Goal: Task Accomplishment & Management: Manage account settings

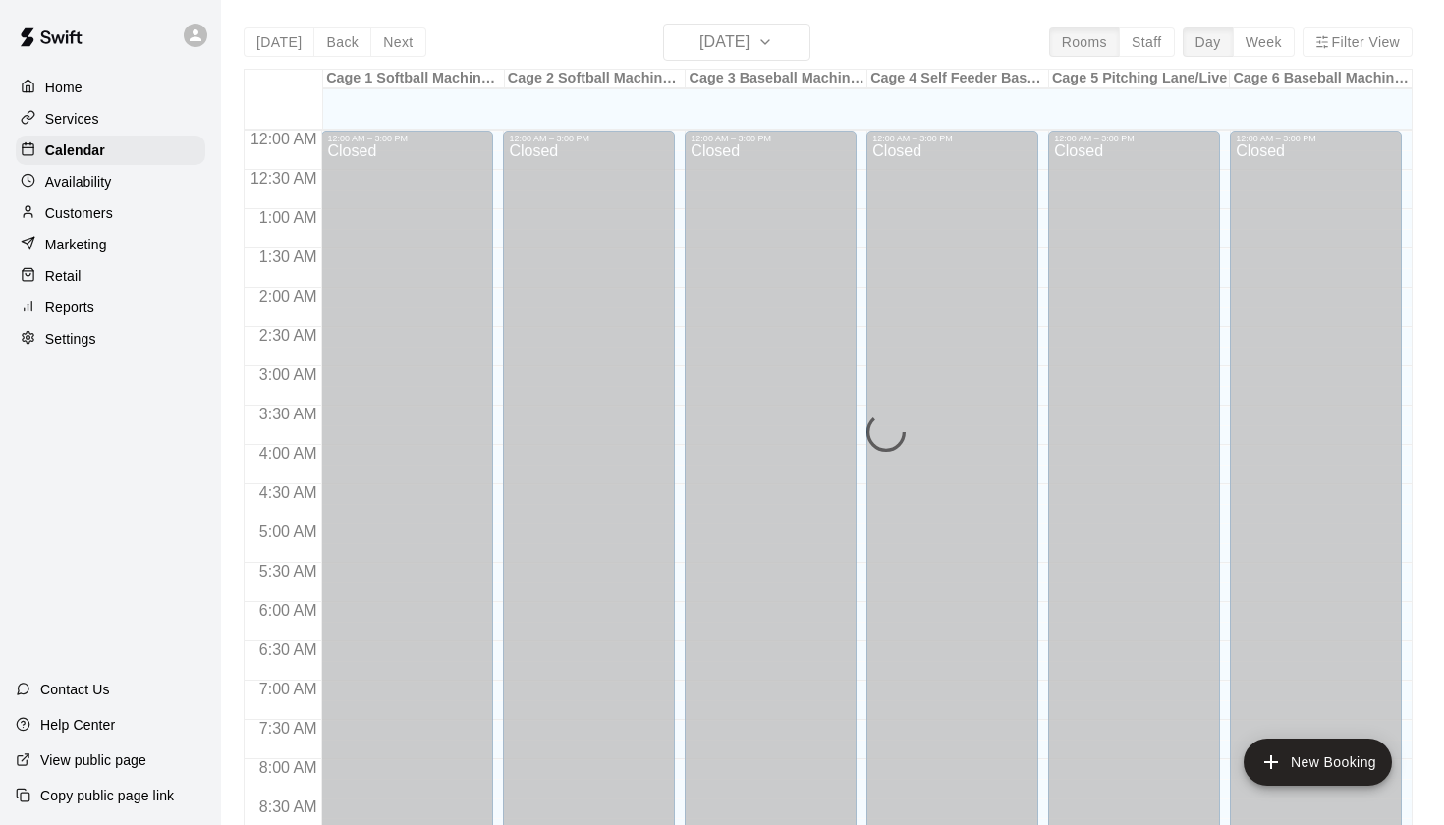
scroll to position [1111, 0]
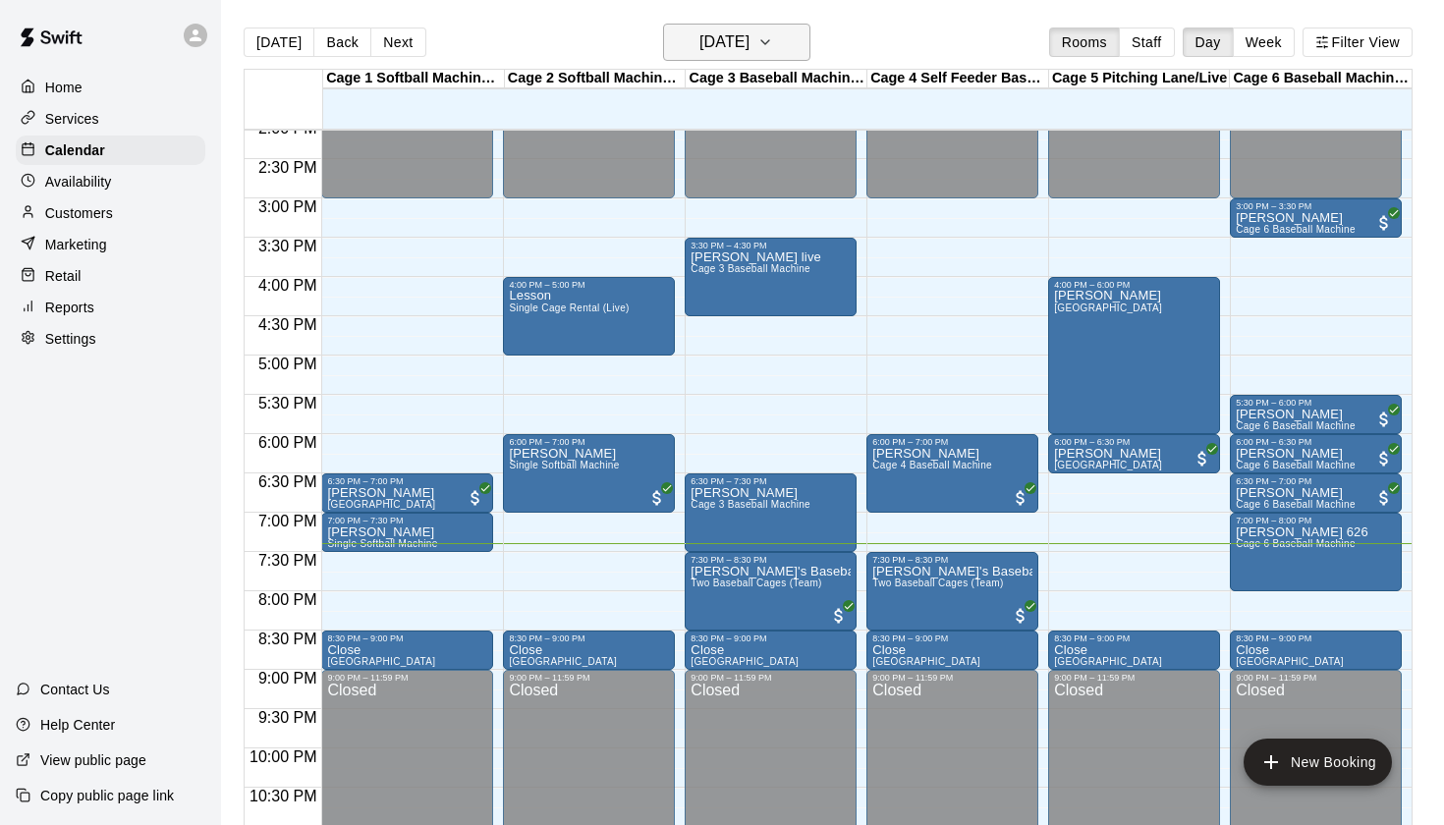
click at [773, 49] on icon "button" at bounding box center [765, 42] width 16 height 24
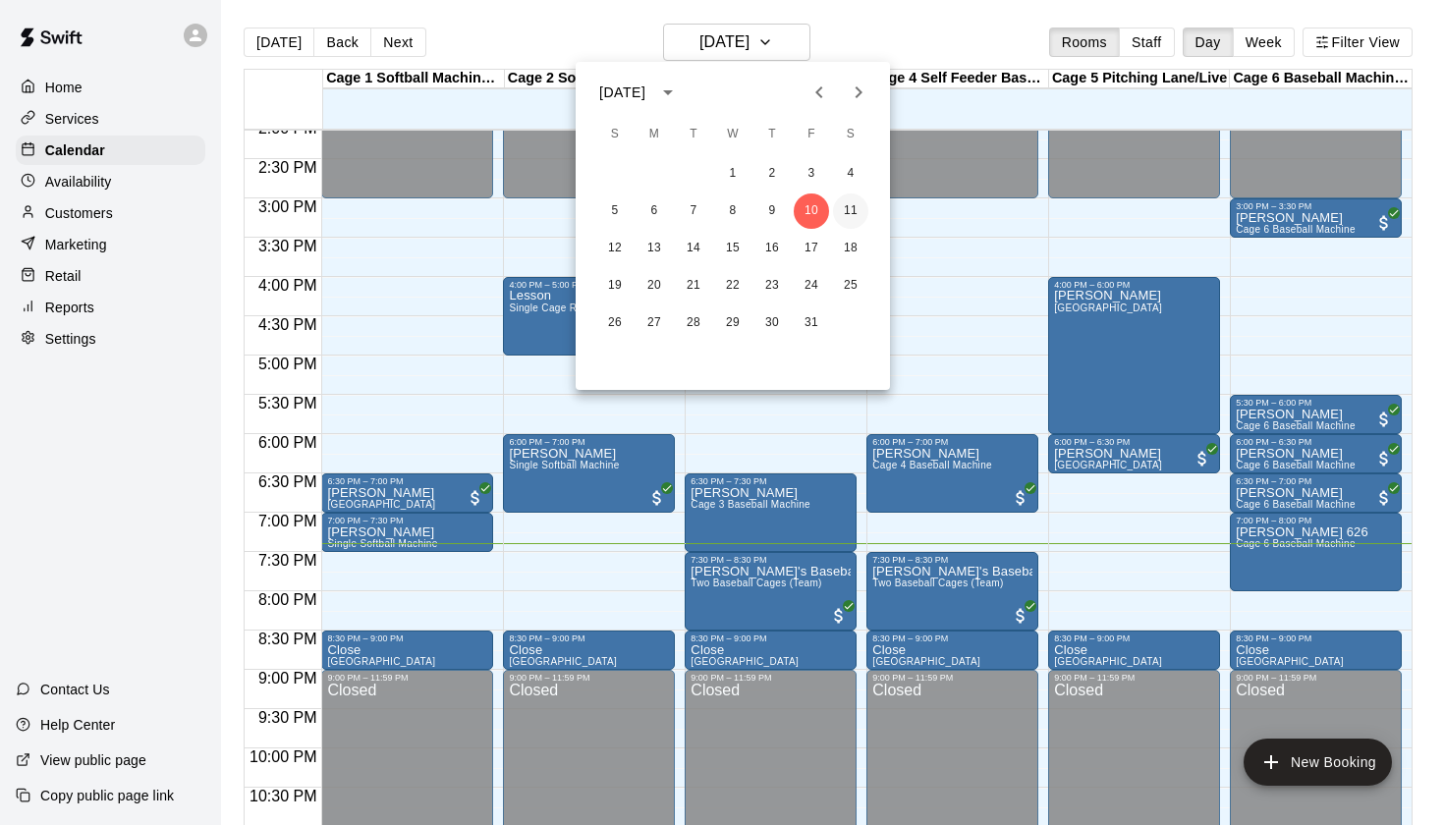
click at [859, 210] on button "11" at bounding box center [850, 210] width 35 height 35
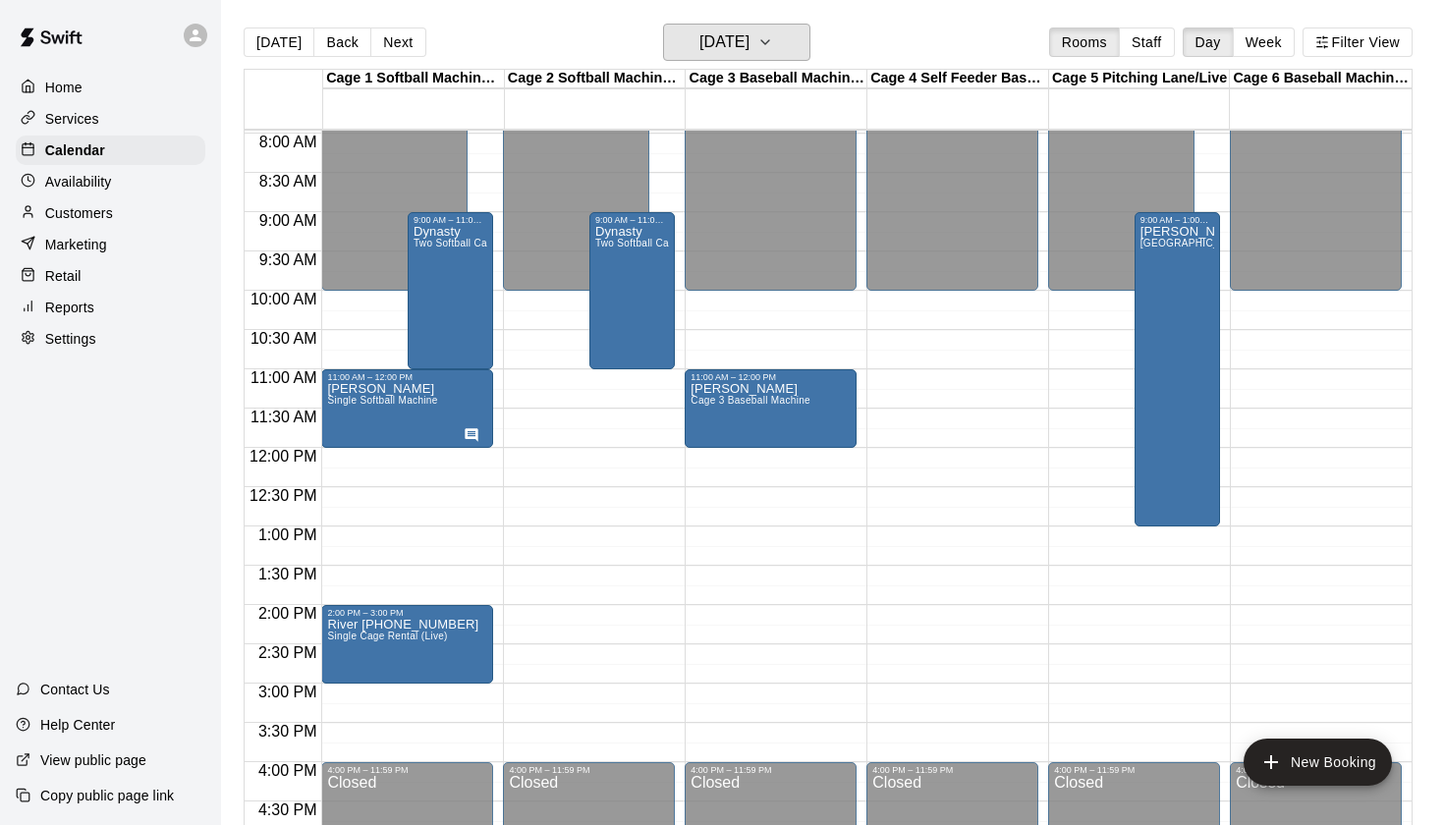
scroll to position [631, 0]
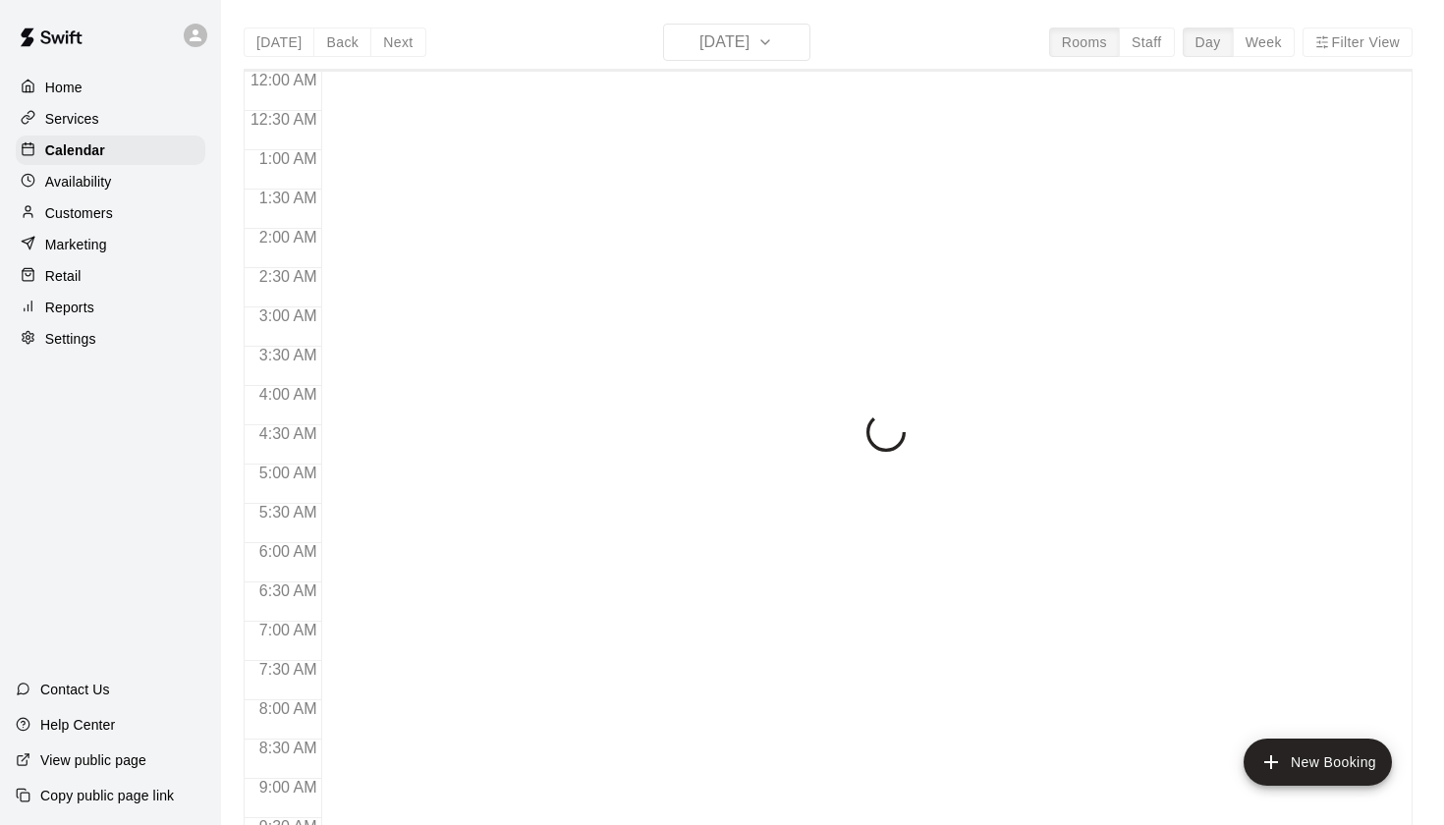
scroll to position [1111, 0]
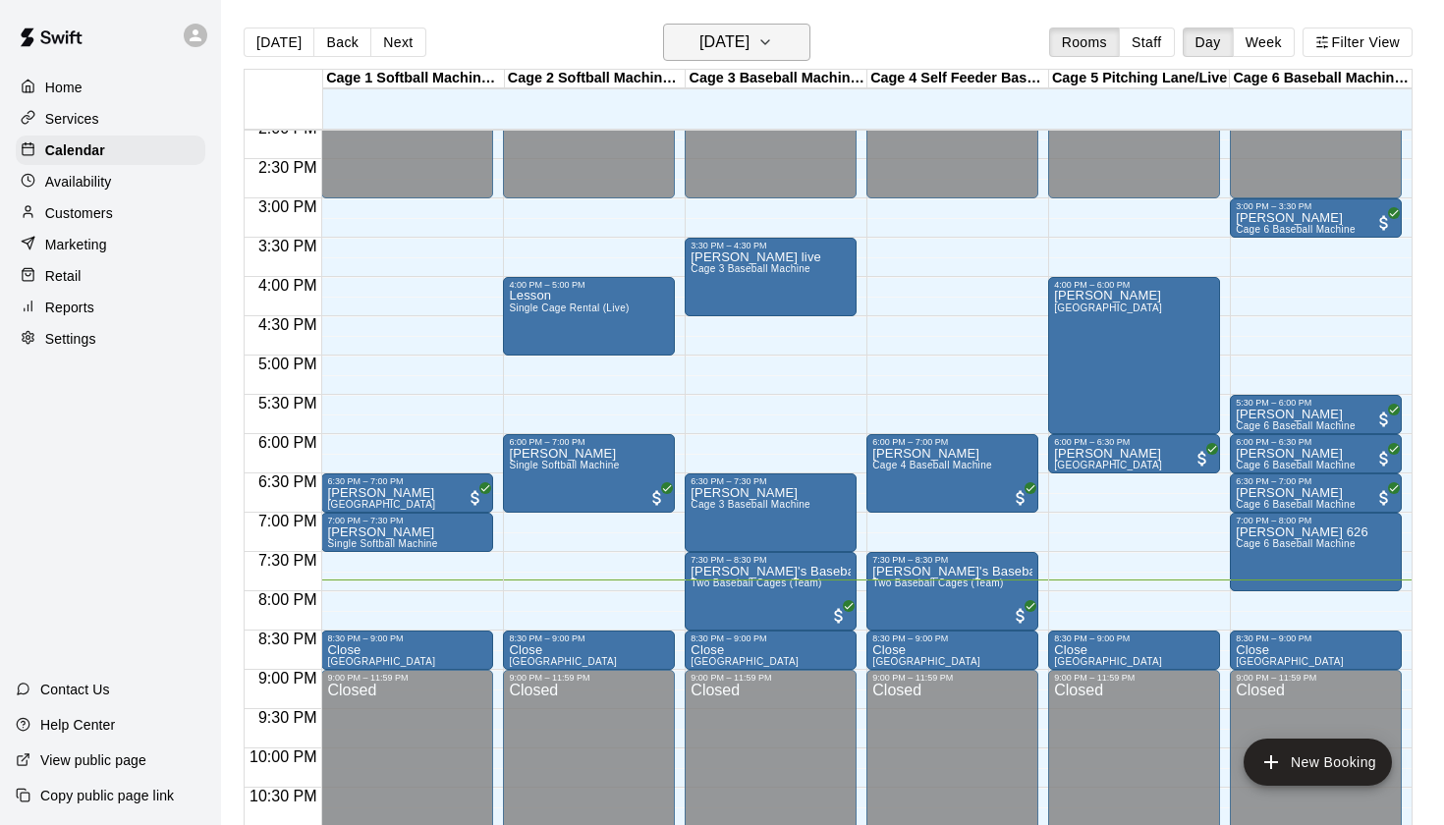
click at [773, 52] on icon "button" at bounding box center [765, 42] width 16 height 24
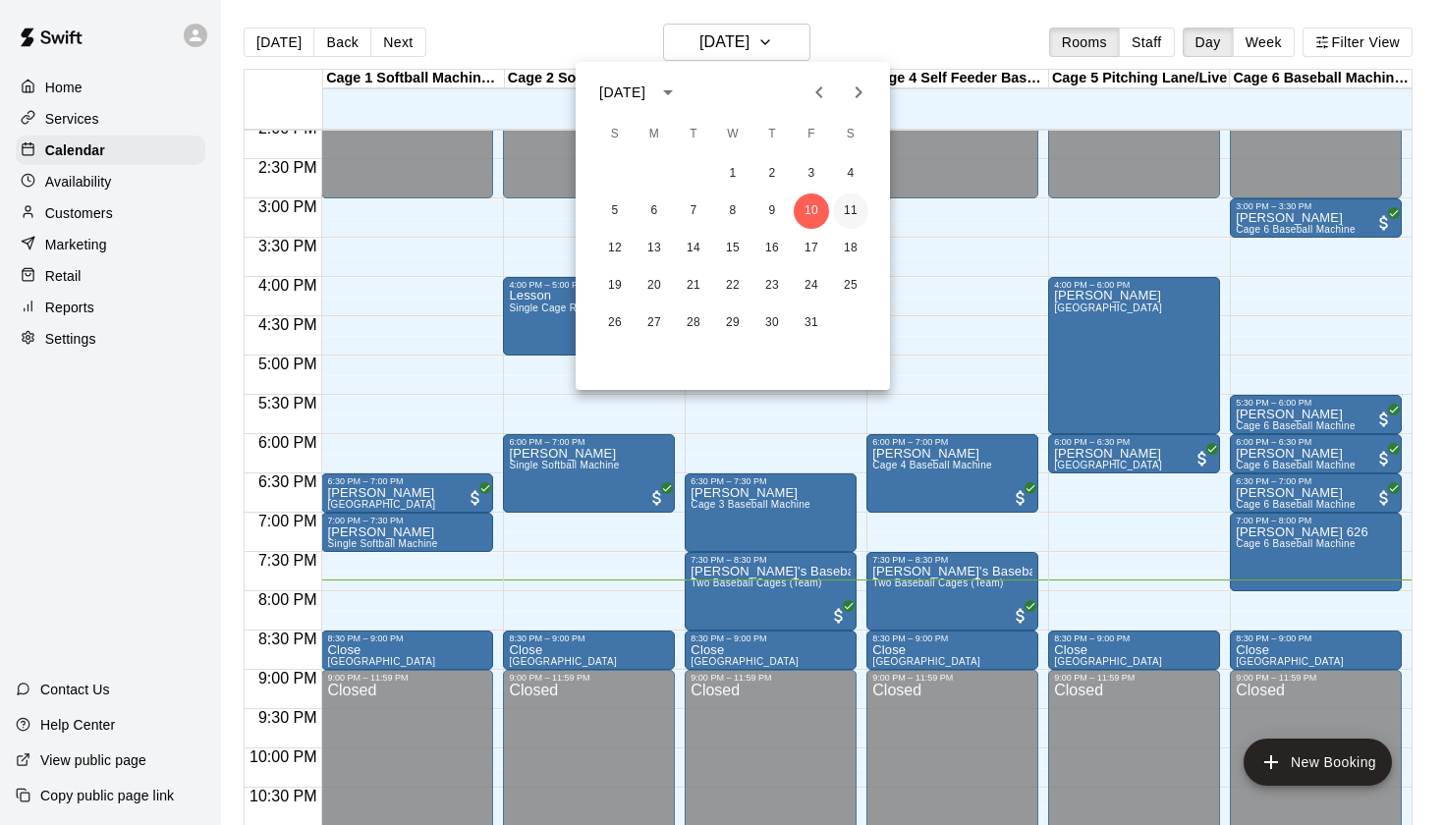
click at [849, 213] on button "11" at bounding box center [850, 210] width 35 height 35
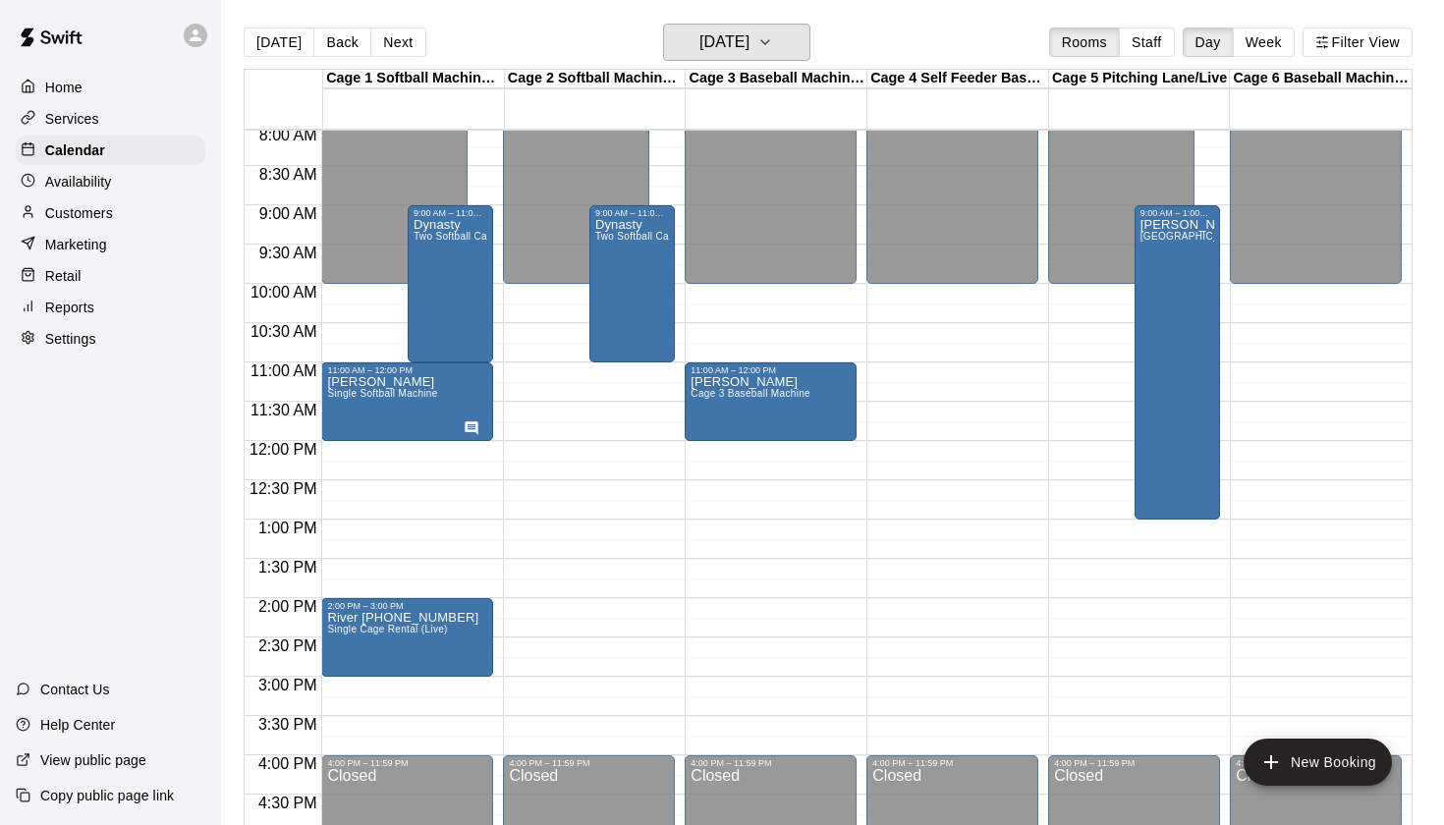
scroll to position [606, 0]
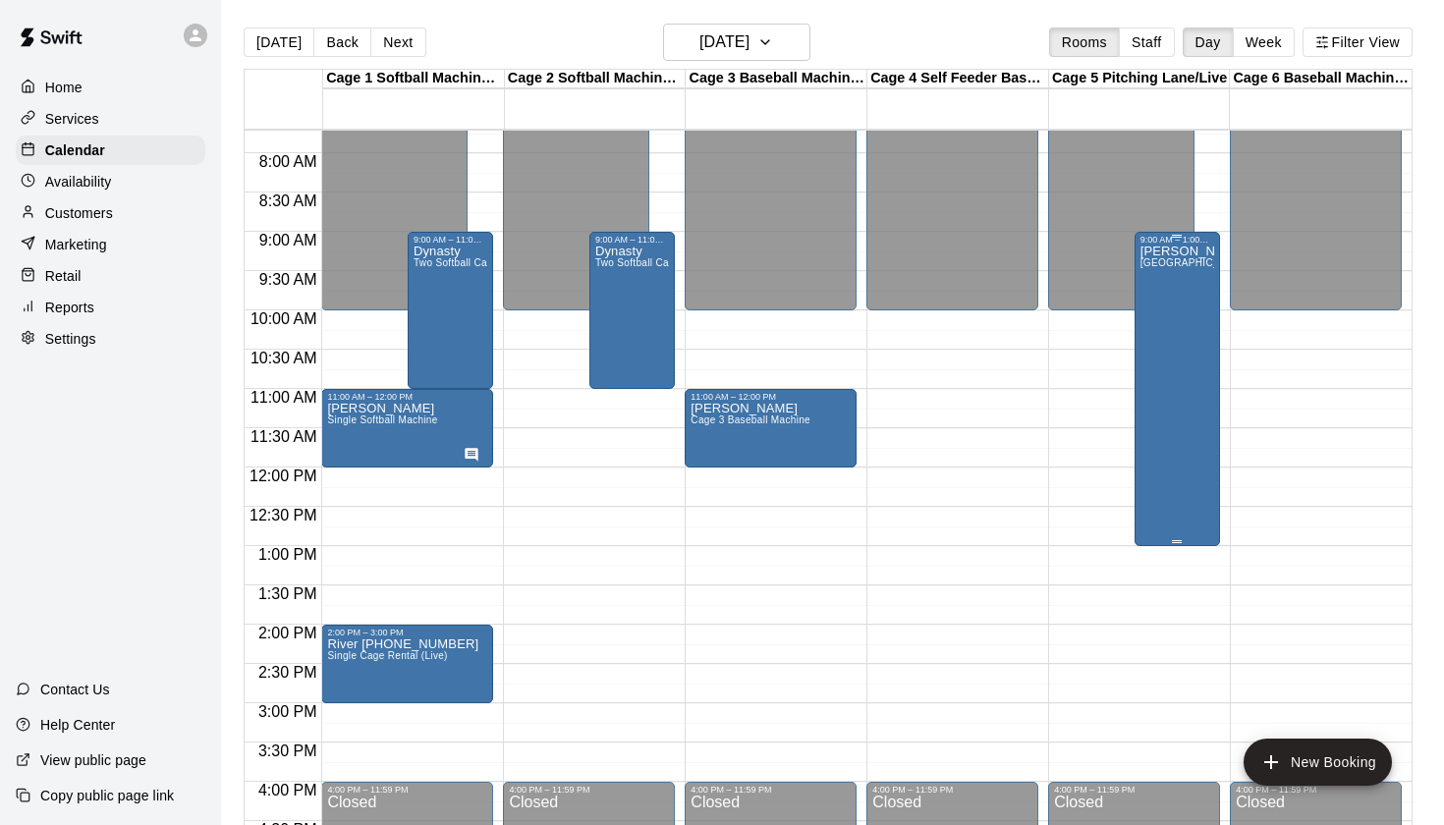
click at [1169, 389] on div "[PERSON_NAME] [PERSON_NAME]" at bounding box center [1177, 657] width 74 height 825
click at [1156, 255] on icon "edit" at bounding box center [1160, 266] width 24 height 24
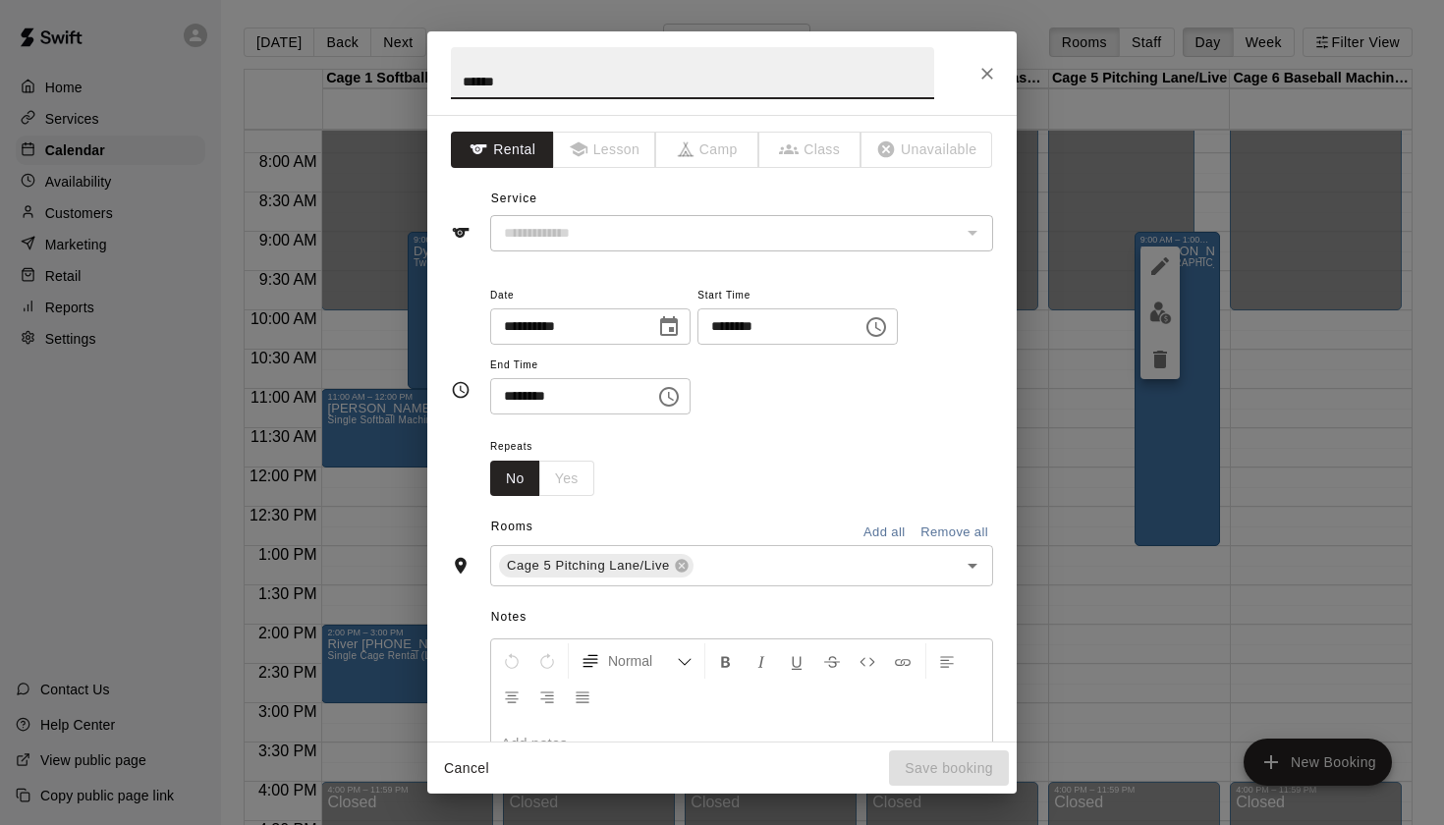
type input "**********"
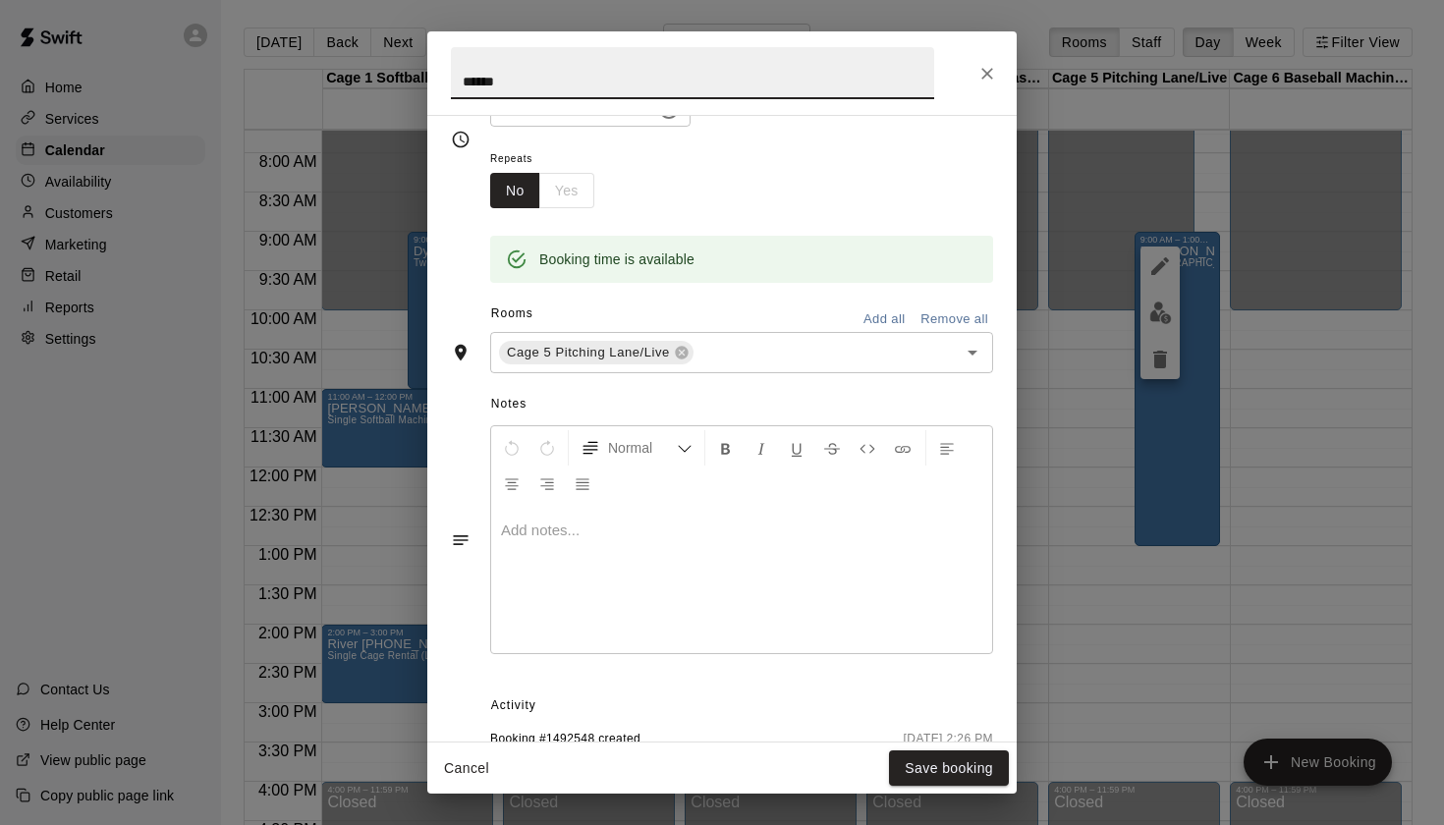
scroll to position [297, 0]
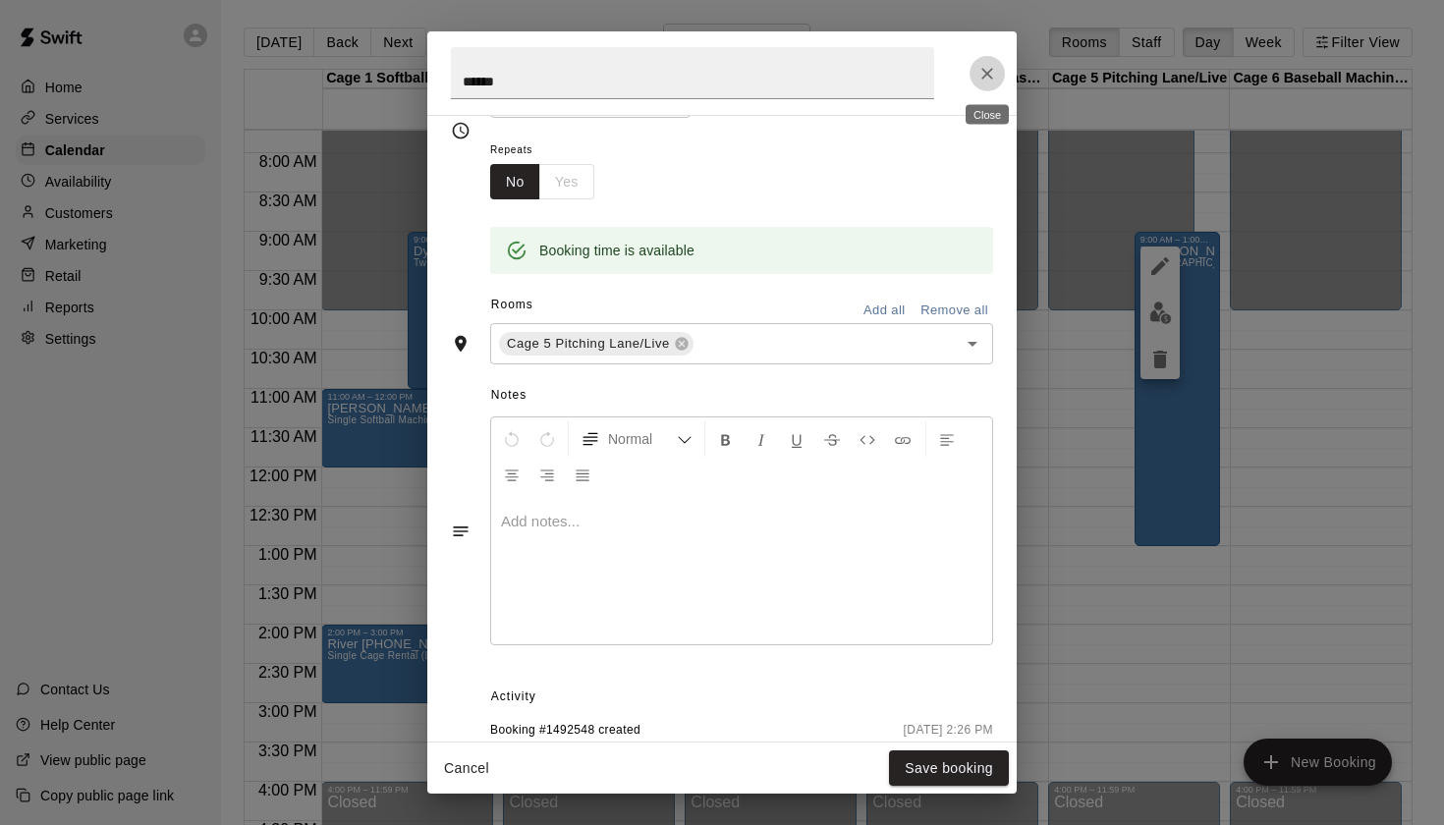
click at [992, 78] on icon "Close" at bounding box center [987, 74] width 12 height 12
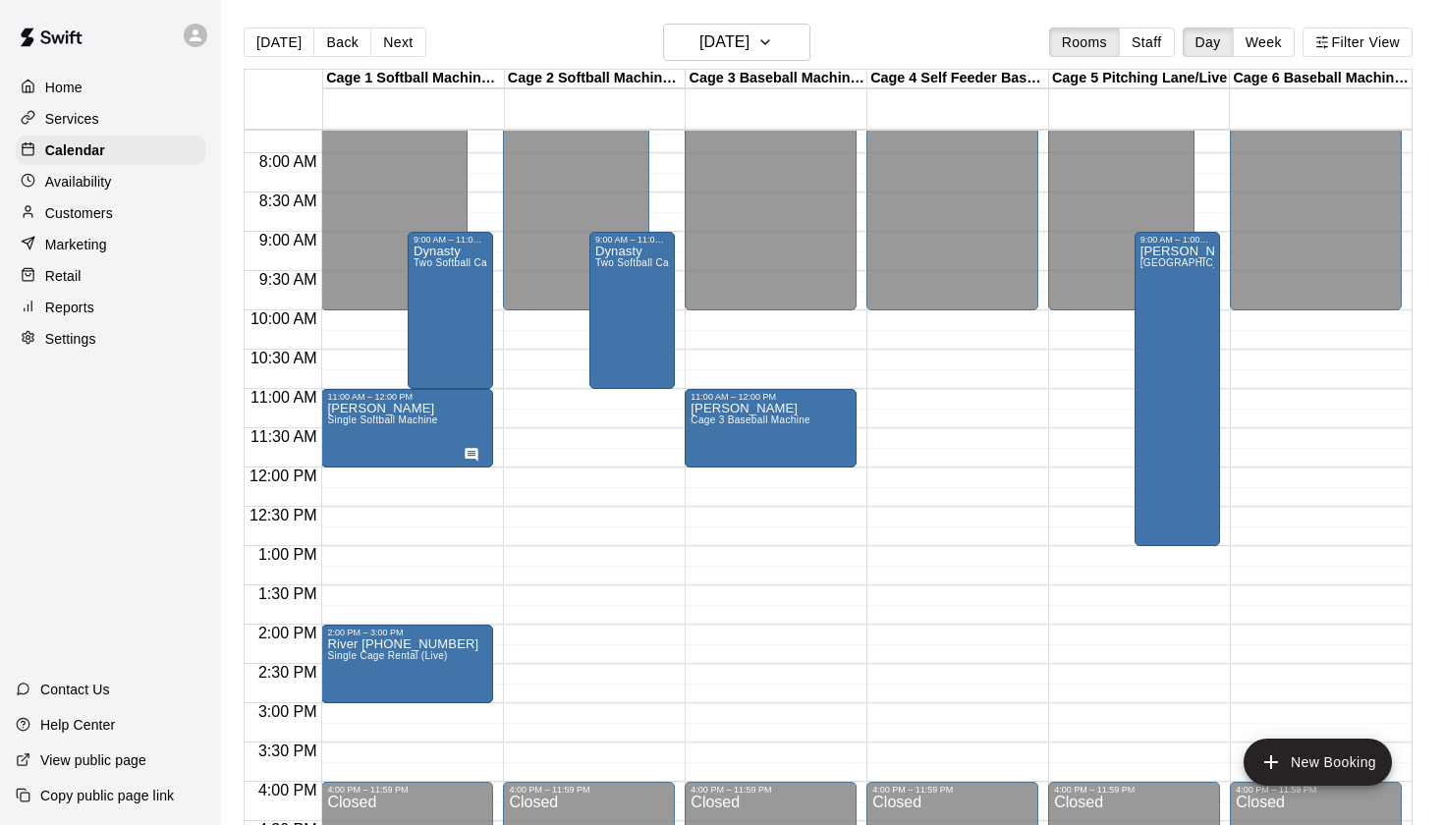
click at [1018, 37] on div "[DATE] Back [DATE][DATE] Rooms Staff Day Week Filter View" at bounding box center [828, 46] width 1169 height 45
